Goal: Information Seeking & Learning: Understand process/instructions

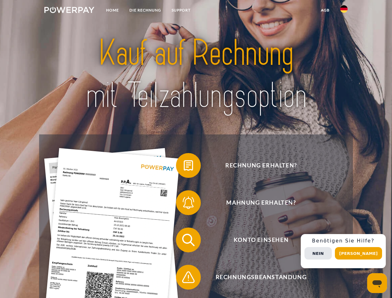
click at [69, 11] on img at bounding box center [69, 10] width 50 height 6
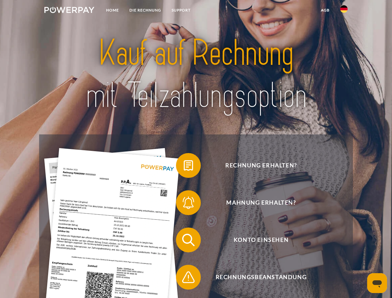
click at [344, 11] on img at bounding box center [343, 8] width 7 height 7
click at [325, 10] on link "agb" at bounding box center [325, 10] width 19 height 11
click at [184, 167] on span at bounding box center [179, 165] width 31 height 31
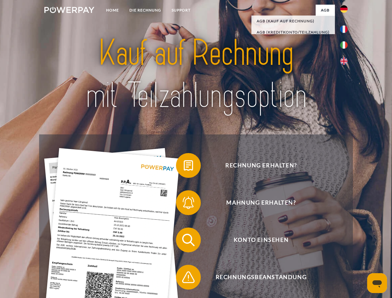
click at [184, 204] on div "Rechnung erhalten? Mahnung erhalten? Konto einsehen" at bounding box center [195, 258] width 313 height 248
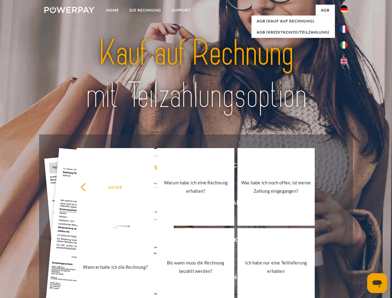
click at [184, 241] on link "Bis wann muss die Rechnung bezahlt werden?" at bounding box center [195, 267] width 77 height 78
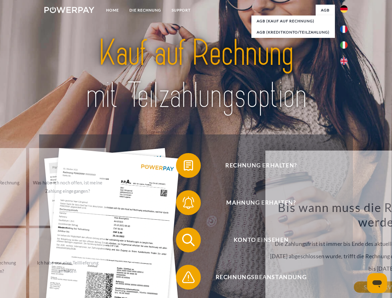
click at [184, 278] on span at bounding box center [179, 277] width 31 height 31
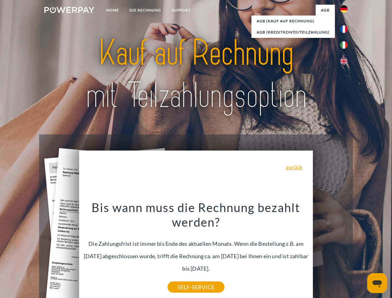
click at [345, 251] on div "Rechnung erhalten? Mahnung erhalten? Konto einsehen" at bounding box center [195, 258] width 313 height 248
click at [330, 252] on span "Konto einsehen" at bounding box center [261, 240] width 152 height 25
click at [361, 253] on header "Home DIE RECHNUNG SUPPORT" at bounding box center [196, 214] width 392 height 429
